Goal: Task Accomplishment & Management: Use online tool/utility

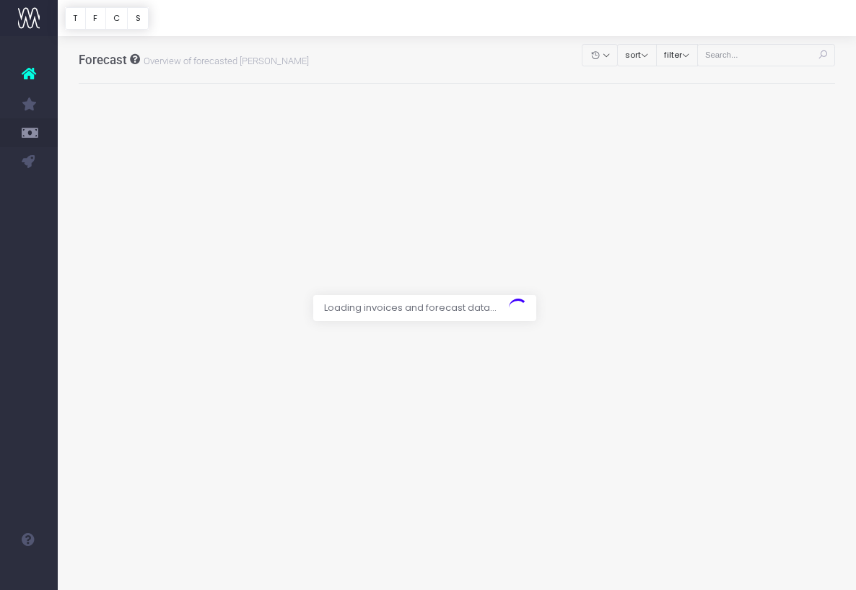
click at [771, 48] on div at bounding box center [428, 295] width 856 height 590
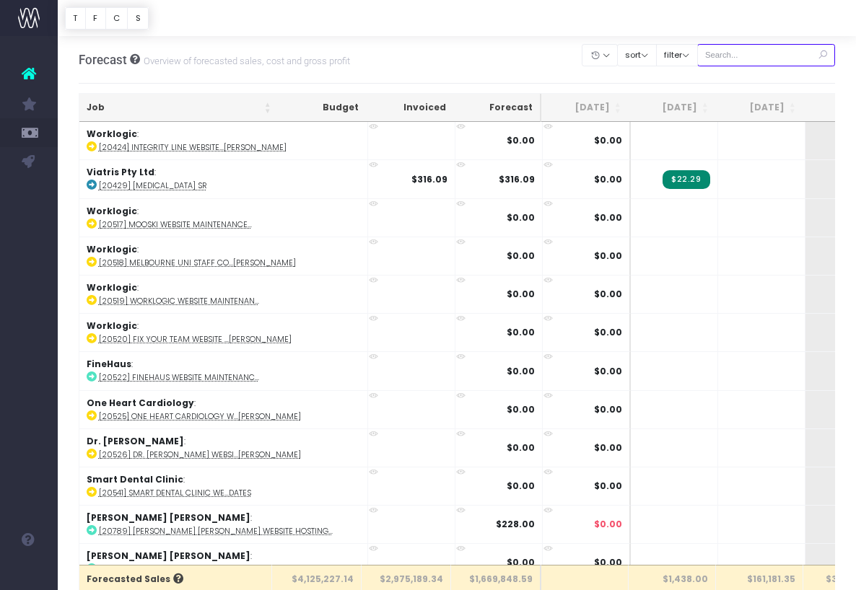
click at [776, 56] on input "text" at bounding box center [766, 55] width 139 height 22
paste input "24634"
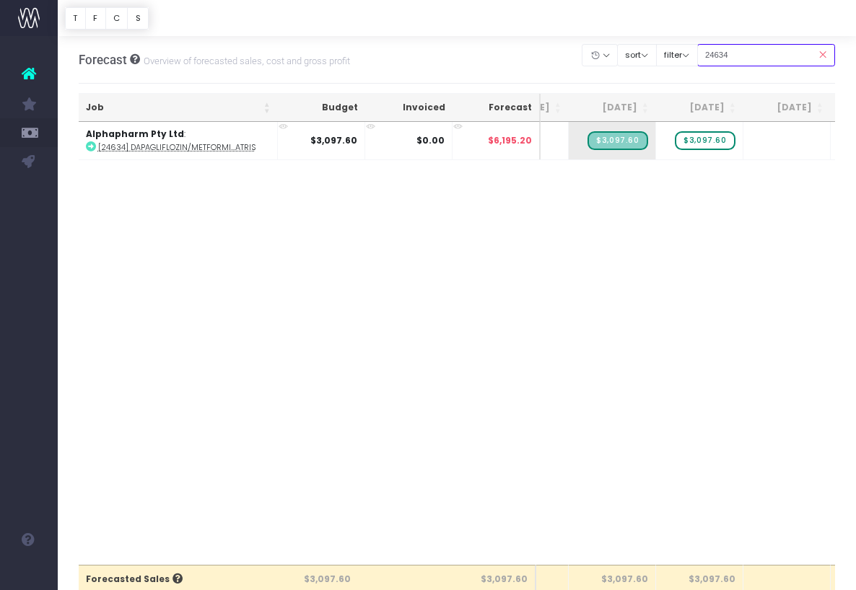
scroll to position [0, 146]
type input "24634"
click at [711, 141] on span "$3,097.60" at bounding box center [706, 140] width 60 height 19
click at [726, 141] on span "$3,097.60" at bounding box center [706, 140] width 60 height 19
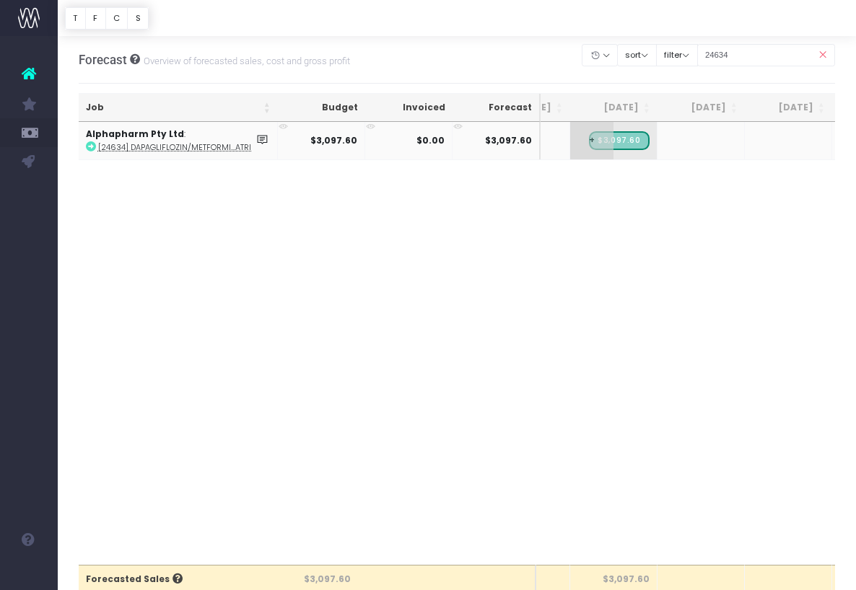
click at [585, 149] on span "+" at bounding box center [591, 141] width 43 height 38
click at [623, 186] on div "Job Budget Invoiced Forecast Jun 25 Jul 25 Aug 25 Sep 25 Oct 25 Nov 25 Dec 25 J…" at bounding box center [457, 343] width 757 height 443
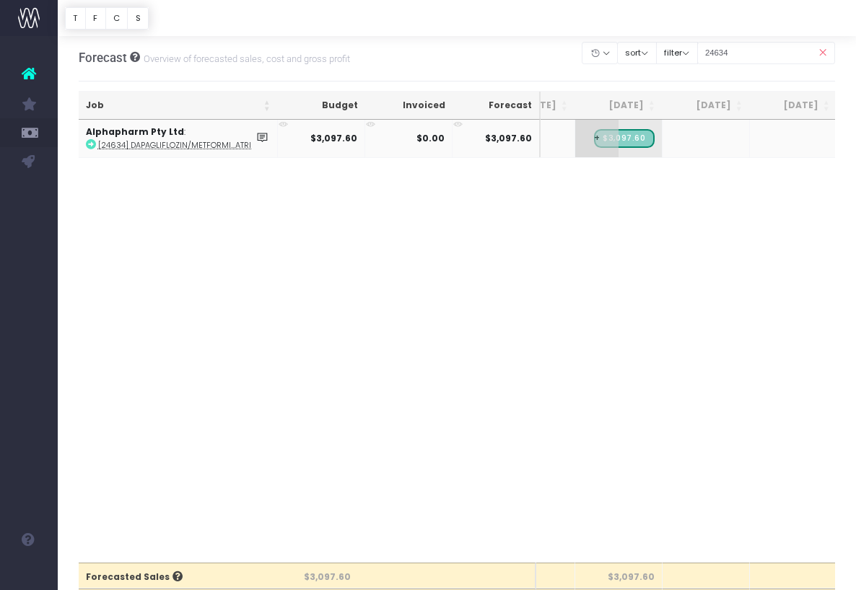
click at [595, 147] on span "+" at bounding box center [596, 139] width 43 height 38
click at [598, 146] on span "+" at bounding box center [596, 138] width 43 height 38
click at [642, 260] on div "Job Budget Invoiced Forecast Jun 25 Jul 25 Aug 25 Sep 25 Oct 25 Nov 25 Dec 25 J…" at bounding box center [457, 342] width 757 height 443
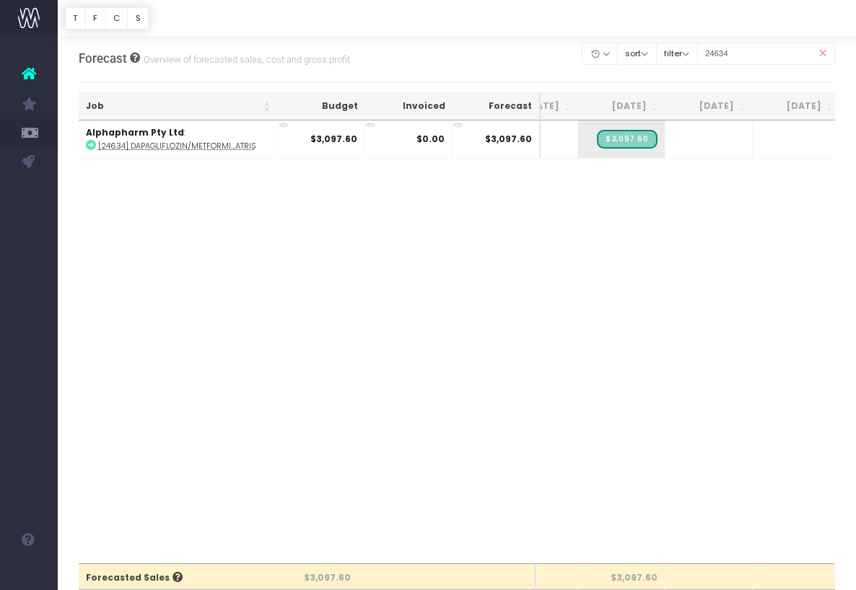
scroll to position [0, 134]
click at [778, 55] on input "24634" at bounding box center [766, 54] width 139 height 22
drag, startPoint x: 619, startPoint y: 48, endPoint x: 491, endPoint y: 40, distance: 128.0
click at [495, 40] on div "Forecast Overview of forecasted sales, cost and gross profit Clear Filters Hide…" at bounding box center [457, 59] width 757 height 48
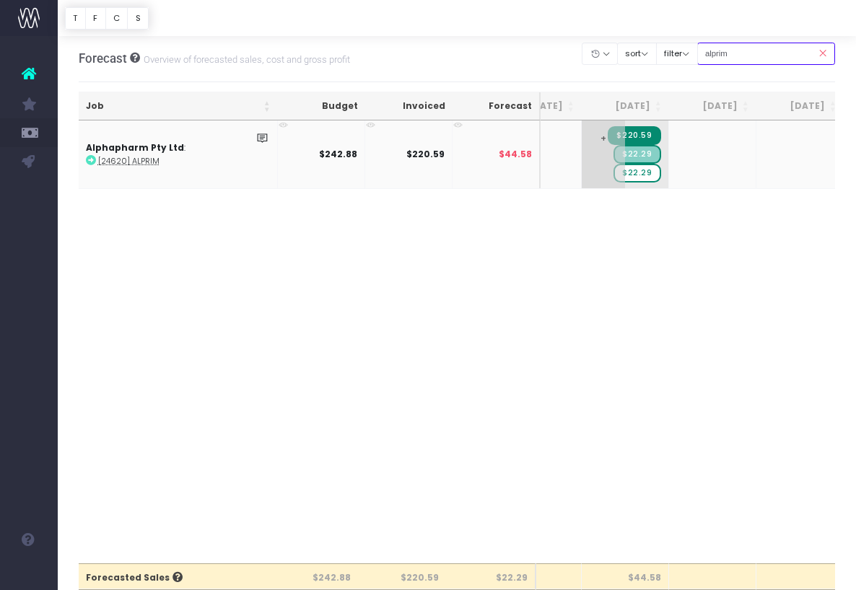
type input "alprim"
click at [646, 170] on span "$22.29" at bounding box center [637, 173] width 48 height 19
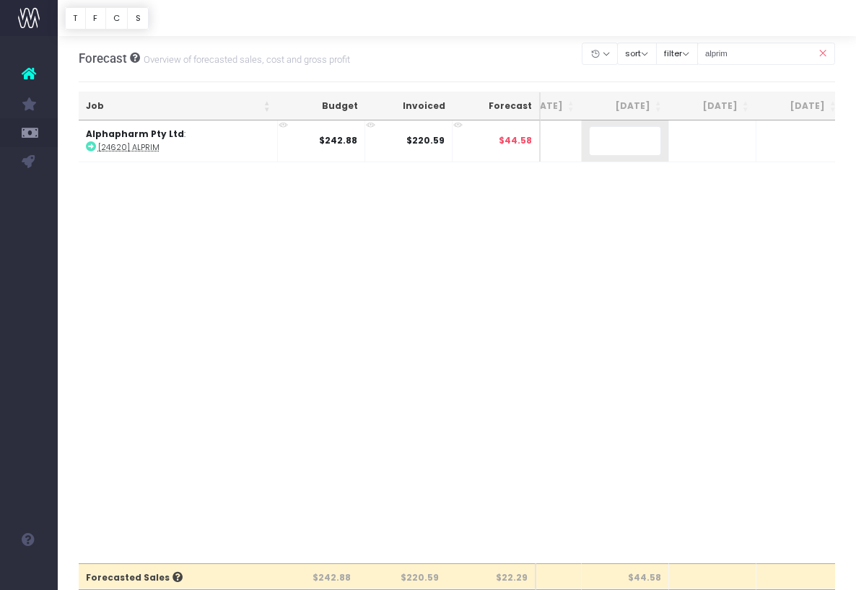
click at [630, 179] on body "Oh my... this is bad. [PERSON_NAME] wasn't able to load this page. Please conta…" at bounding box center [428, 294] width 856 height 590
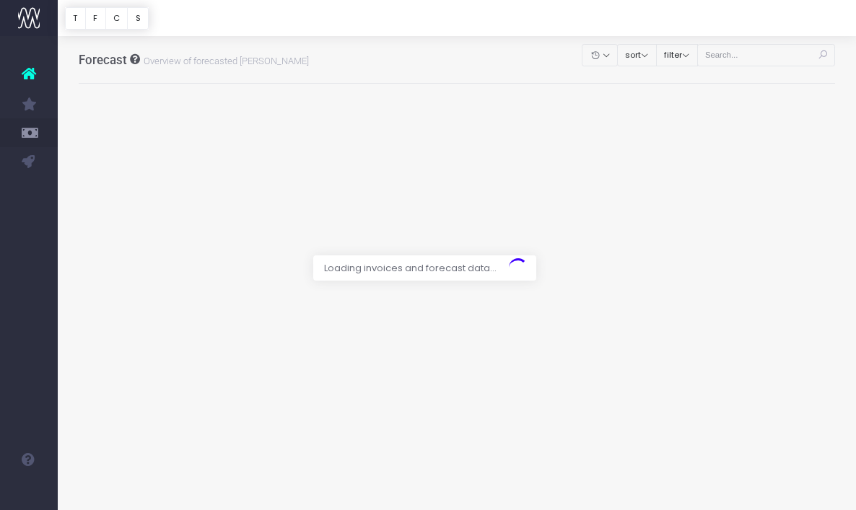
click at [758, 61] on div at bounding box center [428, 255] width 856 height 510
click at [757, 57] on div at bounding box center [428, 255] width 856 height 510
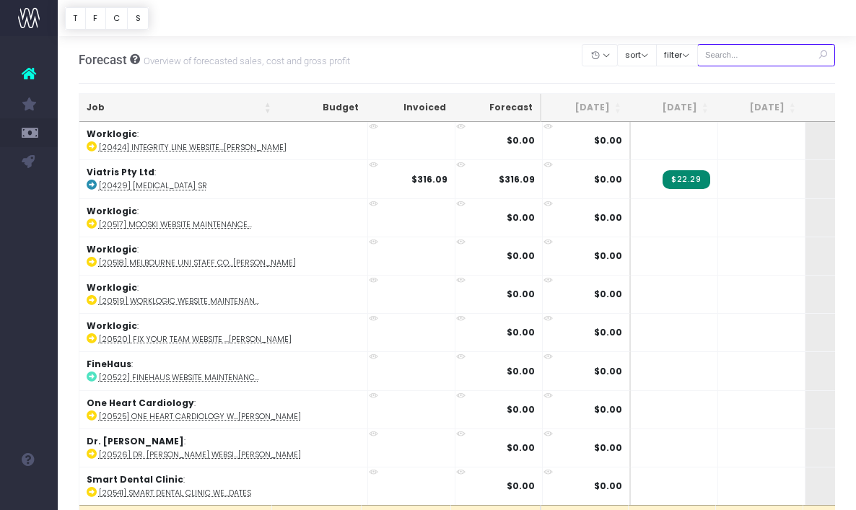
drag, startPoint x: 753, startPoint y: 52, endPoint x: 660, endPoint y: 71, distance: 95.8
click at [660, 71] on div "Clear Filters Hide [DATE] [DATE] [DATE] [DATE] [DATE] [DATE] [DATE] [DATE] [DAT…" at bounding box center [708, 59] width 253 height 39
type input "a"
paste input "24413"
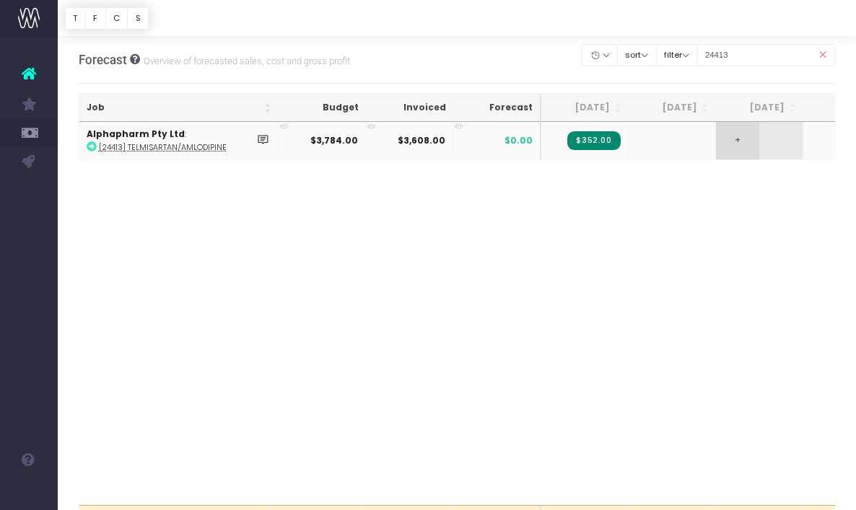
click at [735, 136] on span "+" at bounding box center [737, 141] width 43 height 38
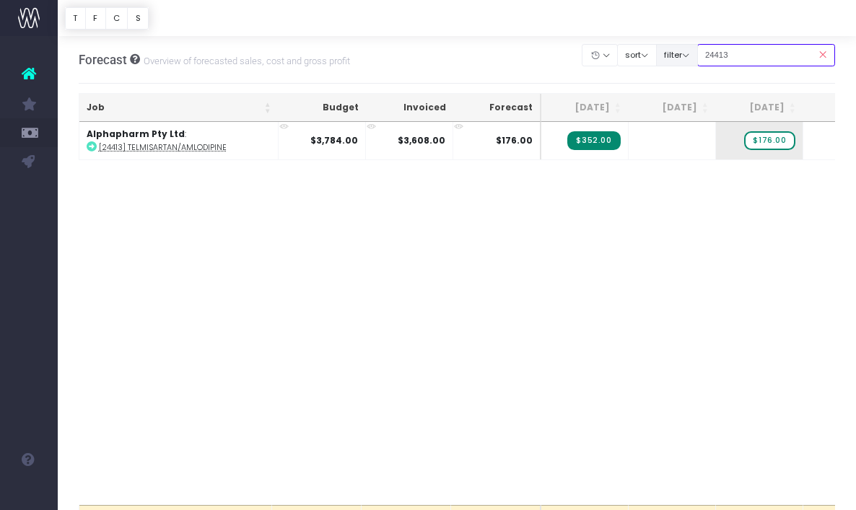
drag, startPoint x: 781, startPoint y: 56, endPoint x: 698, endPoint y: 48, distance: 83.4
click at [698, 48] on div "Clear Filters Hide [DATE] [DATE] [DATE] [DATE] [DATE] [DATE] [DATE] [DATE] [DAT…" at bounding box center [708, 55] width 253 height 30
paste input "639"
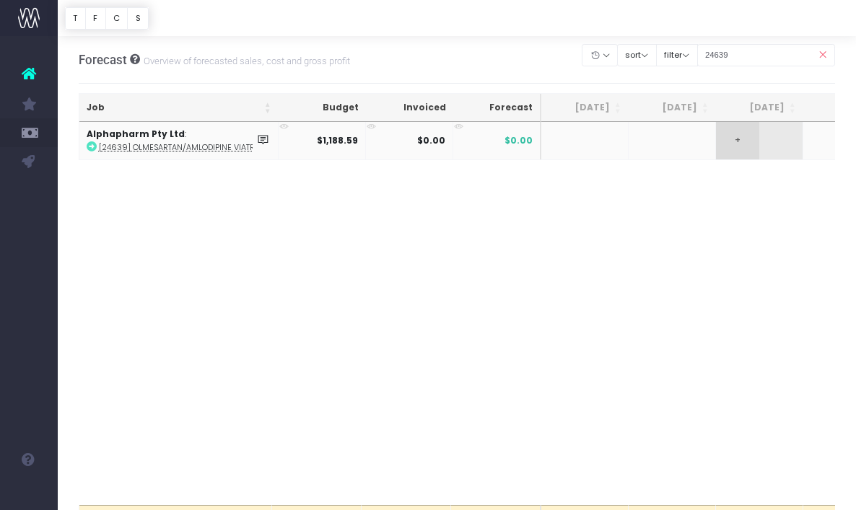
click at [743, 145] on span "+" at bounding box center [737, 141] width 43 height 38
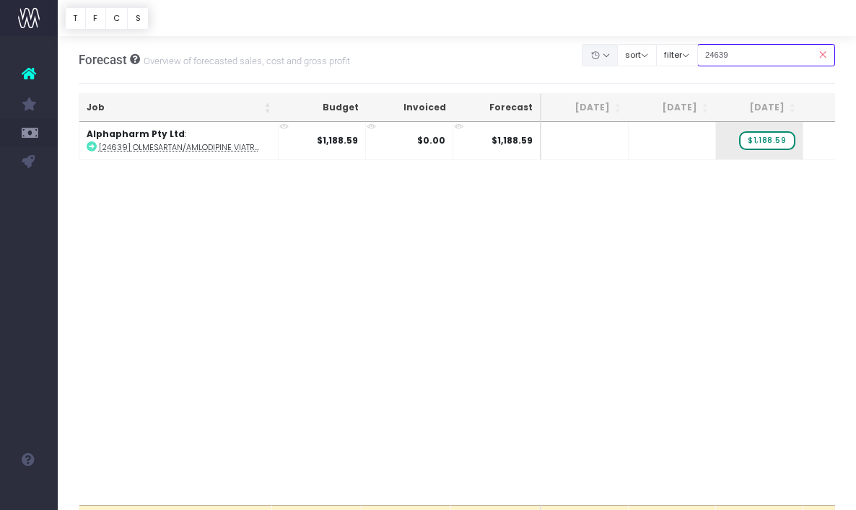
drag, startPoint x: 782, startPoint y: 58, endPoint x: 591, endPoint y: 56, distance: 191.2
click at [591, 56] on body "Oh my... this is bad. [PERSON_NAME] wasn't able to load this page. Please conta…" at bounding box center [428, 255] width 856 height 510
paste input "40"
type input "24640"
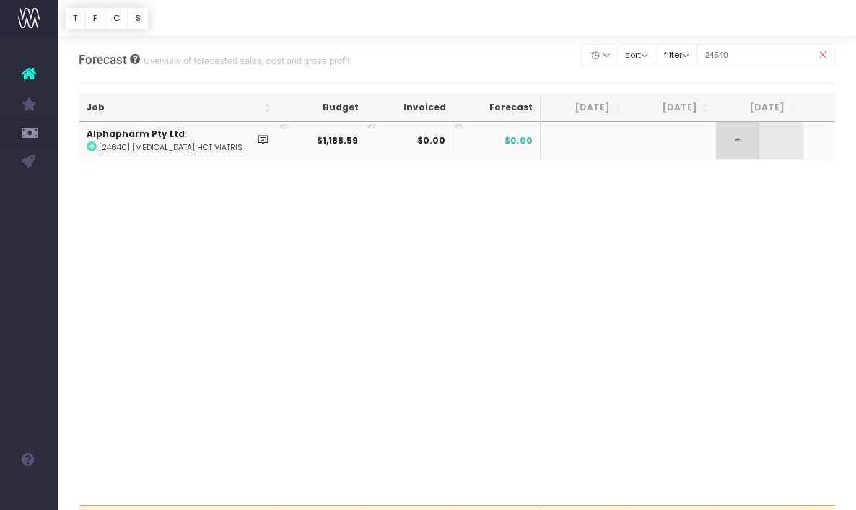
click at [749, 144] on span "+" at bounding box center [737, 141] width 43 height 38
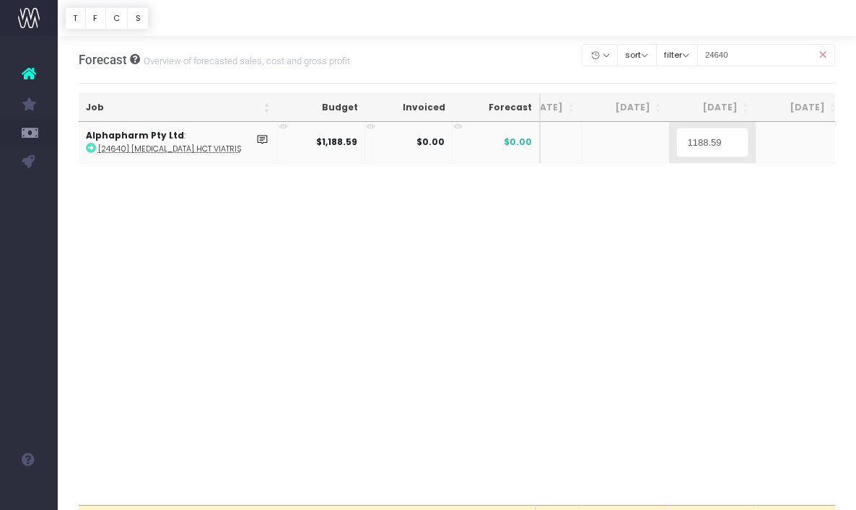
scroll to position [0, 50]
click at [0, 0] on span "+" at bounding box center [0, 0] width 0 height 0
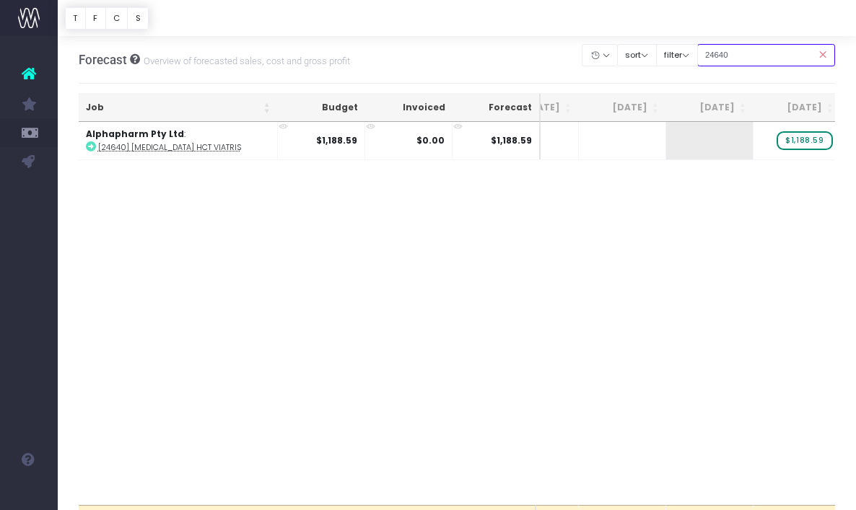
click at [762, 46] on input "24640" at bounding box center [766, 55] width 139 height 22
click at [762, 58] on input "24640" at bounding box center [766, 55] width 139 height 22
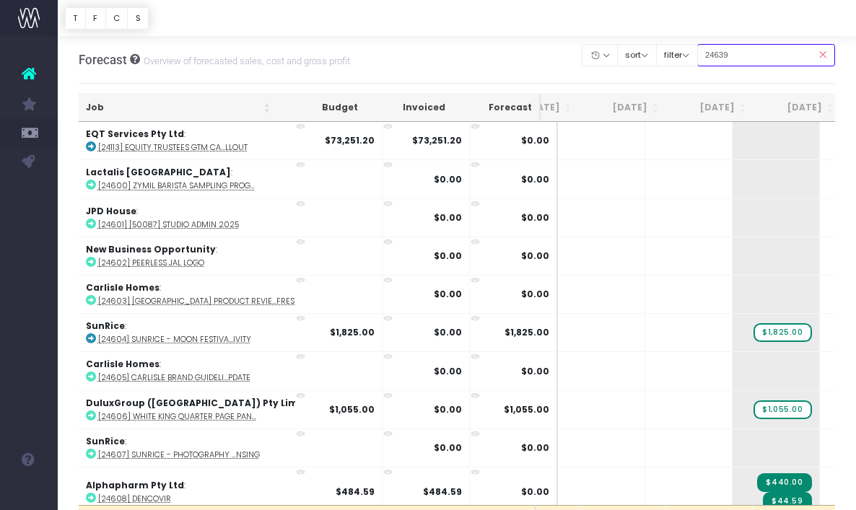
type input "24639"
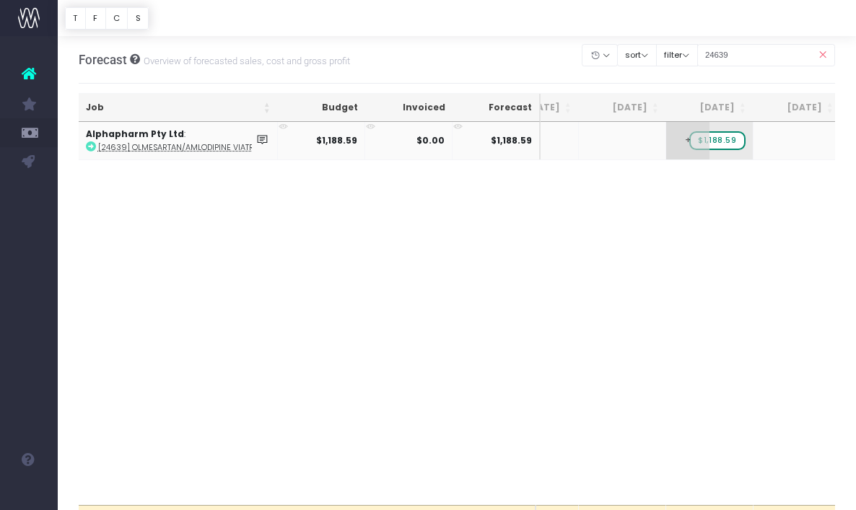
click at [712, 142] on span "$1,188.59" at bounding box center [717, 140] width 56 height 19
click at [784, 149] on span "+" at bounding box center [774, 141] width 43 height 38
click at [668, 236] on div "Job Budget Invoiced Forecast [DATE] [DATE] [DATE] Sep [DATE] Nov [DATE] Jan [DA…" at bounding box center [457, 313] width 757 height 382
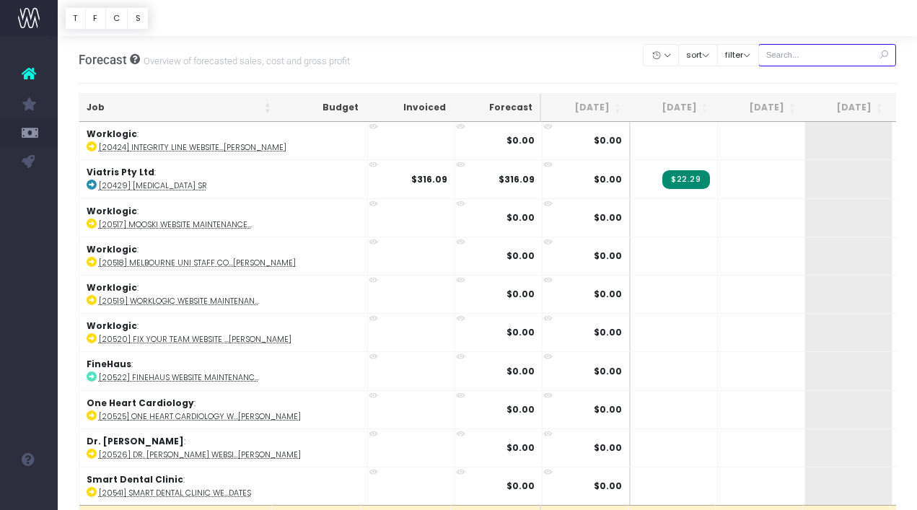
click at [801, 52] on input "text" at bounding box center [827, 55] width 139 height 22
paste input "24464"
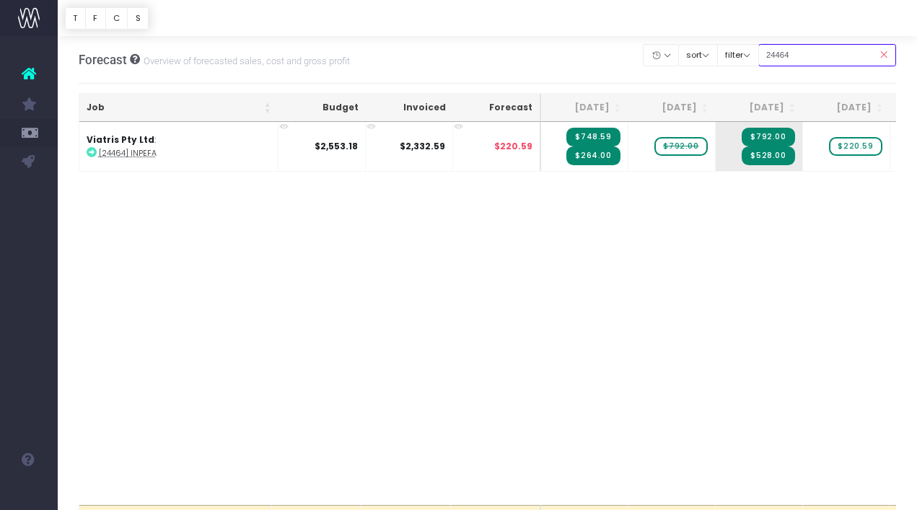
drag, startPoint x: 815, startPoint y: 53, endPoint x: 724, endPoint y: 76, distance: 93.8
click at [724, 76] on div "Clear Filters Hide [DATE] [DATE] [DATE] [DATE] [DATE] [DATE] [DATE] [DATE] [DAT…" at bounding box center [770, 59] width 253 height 39
type input "2"
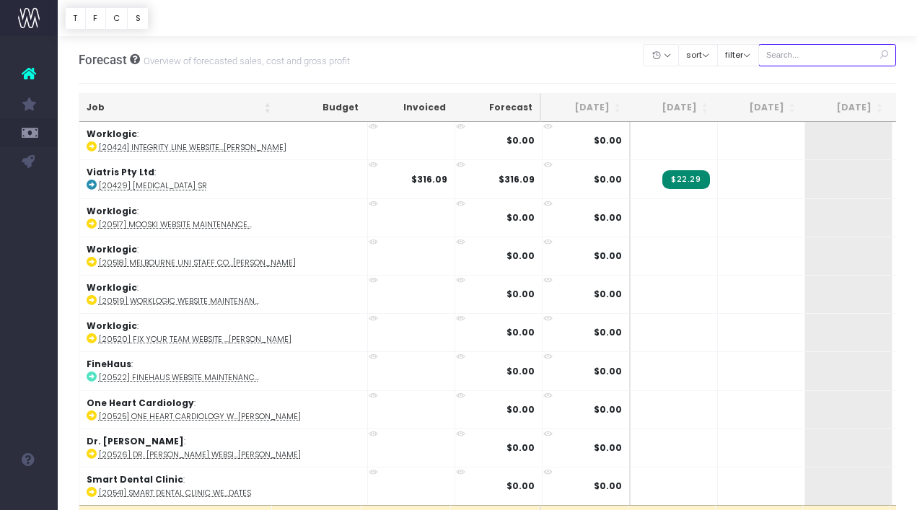
paste input "24635"
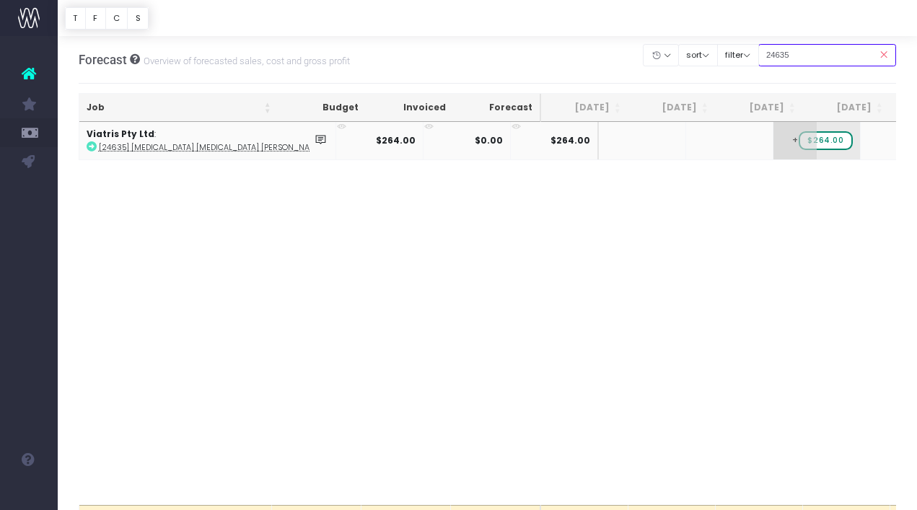
type input "24635"
click at [799, 144] on span "$264.00" at bounding box center [825, 140] width 53 height 19
click at [0, 0] on span "+" at bounding box center [0, 0] width 0 height 0
